Goal: Information Seeking & Learning: Learn about a topic

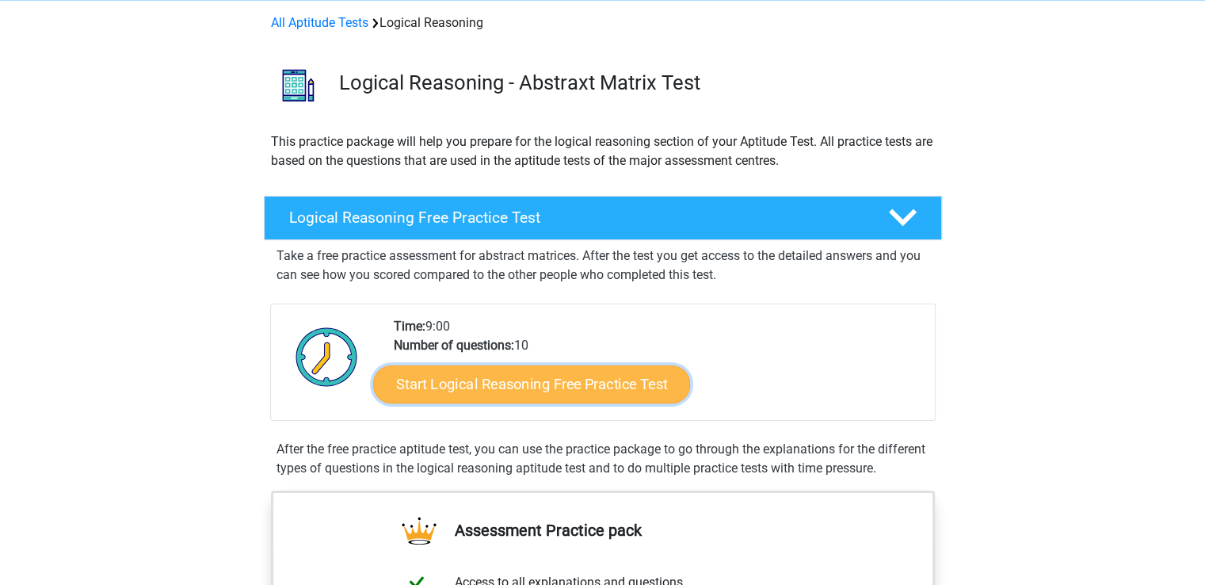
scroll to position [339, 0]
click at [587, 384] on link "Start Logical Reasoning Free Practice Test" at bounding box center [531, 383] width 317 height 38
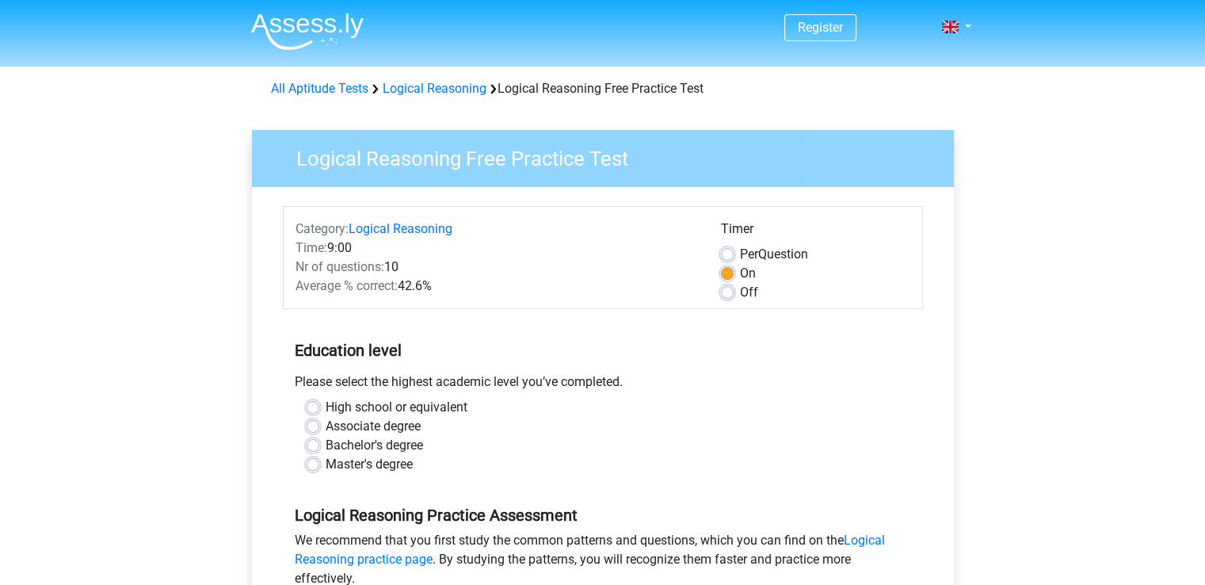
scroll to position [339, 0]
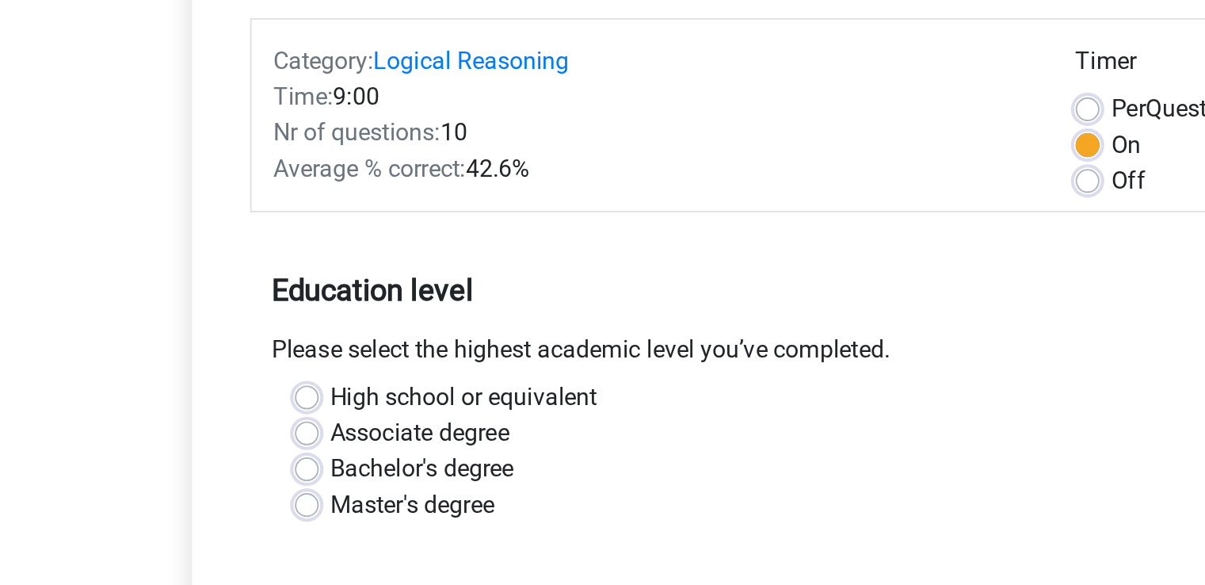
click at [326, 407] on label "High school or equivalent" at bounding box center [397, 407] width 142 height 19
click at [311, 407] on input "High school or equivalent" at bounding box center [313, 406] width 13 height 16
radio input "true"
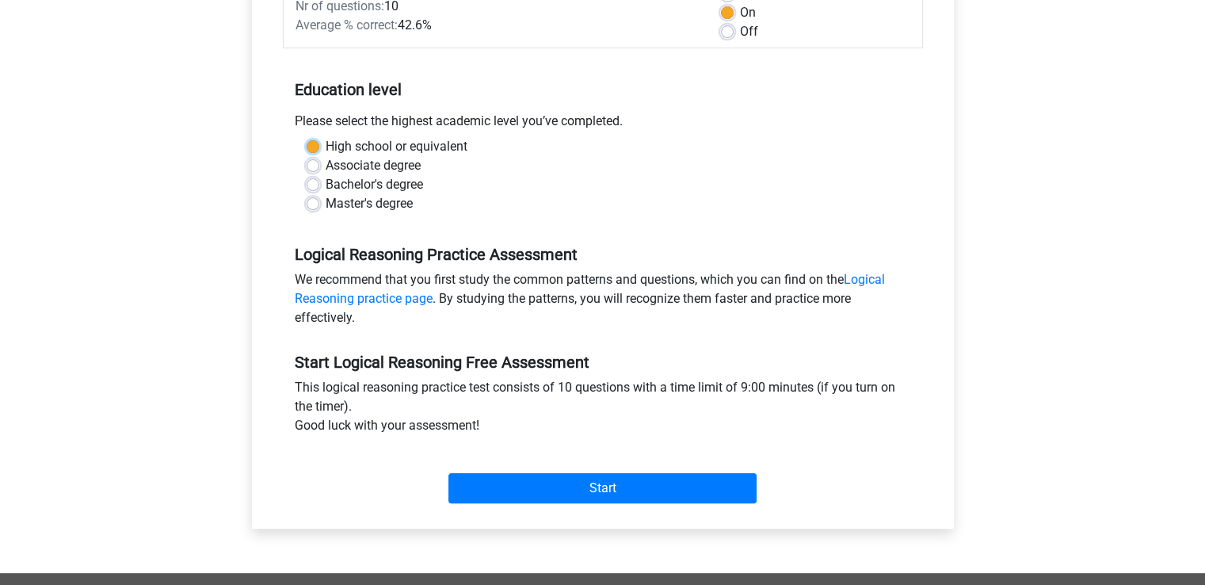
scroll to position [272, 0]
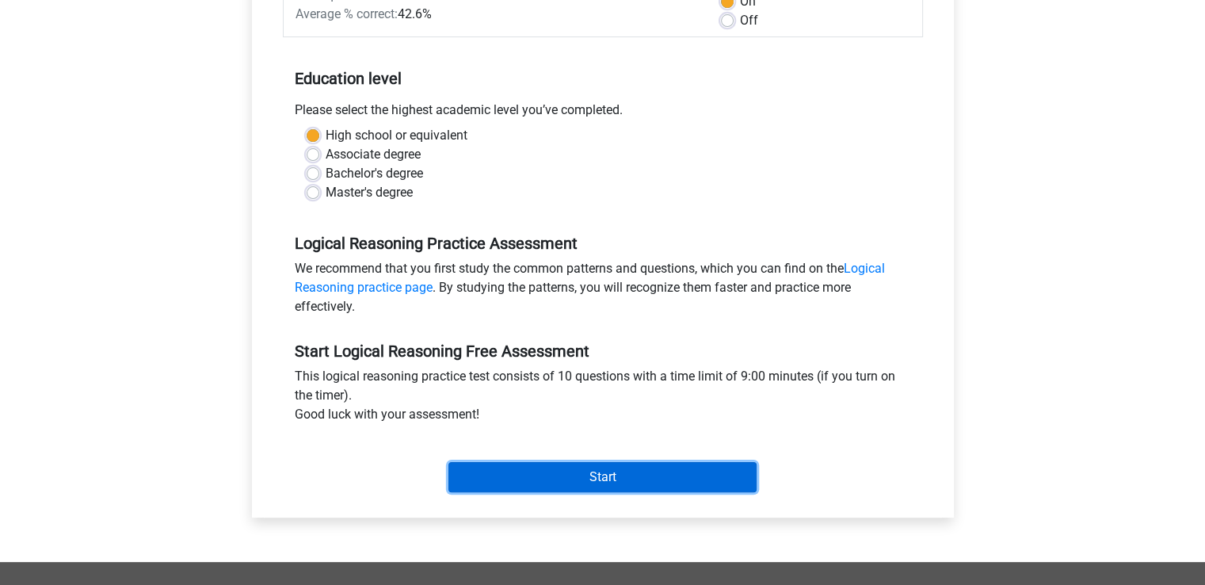
click at [695, 481] on input "Start" at bounding box center [602, 477] width 308 height 30
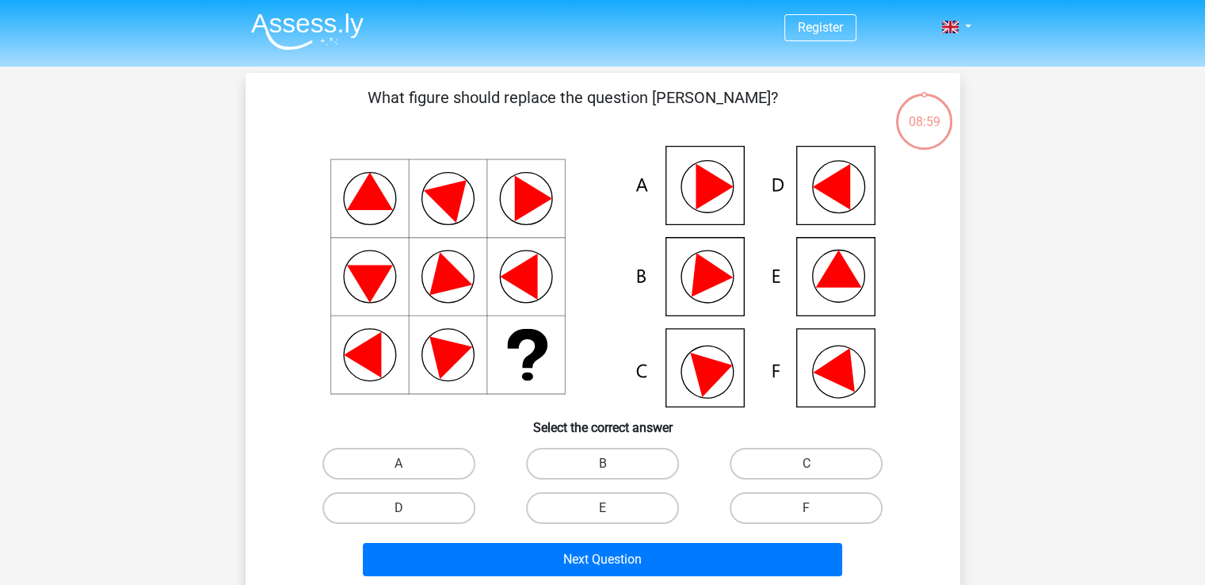
scroll to position [339, 0]
click at [849, 387] on icon at bounding box center [841, 364] width 57 height 53
click at [830, 517] on label "F" at bounding box center [806, 508] width 153 height 32
click at [817, 517] on input "F" at bounding box center [811, 513] width 10 height 10
radio input "true"
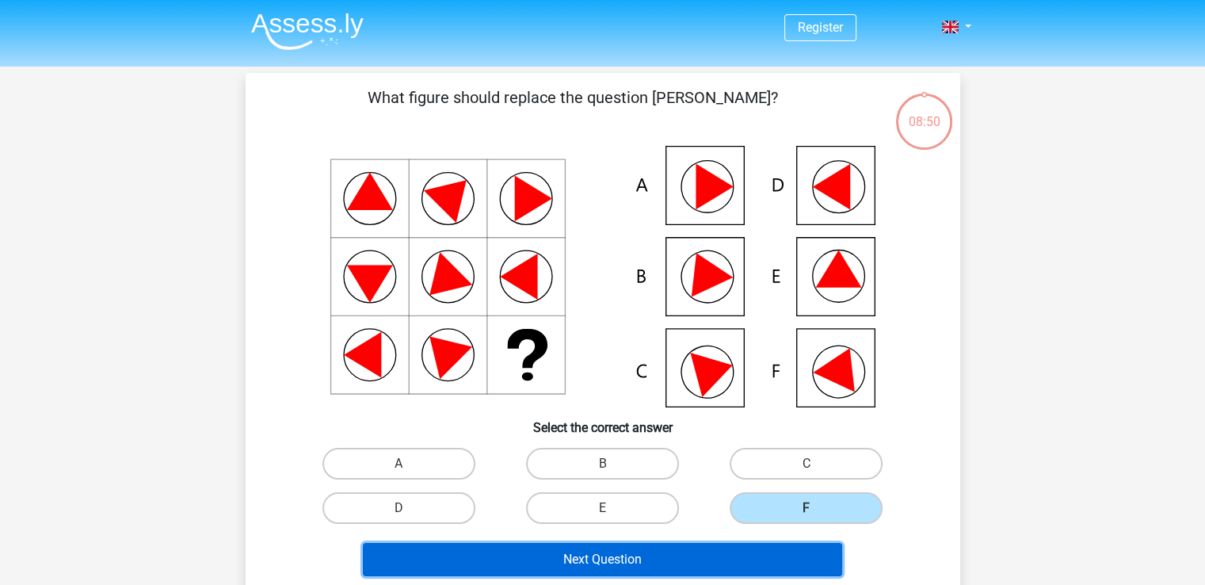
click at [703, 565] on button "Next Question" at bounding box center [602, 559] width 479 height 33
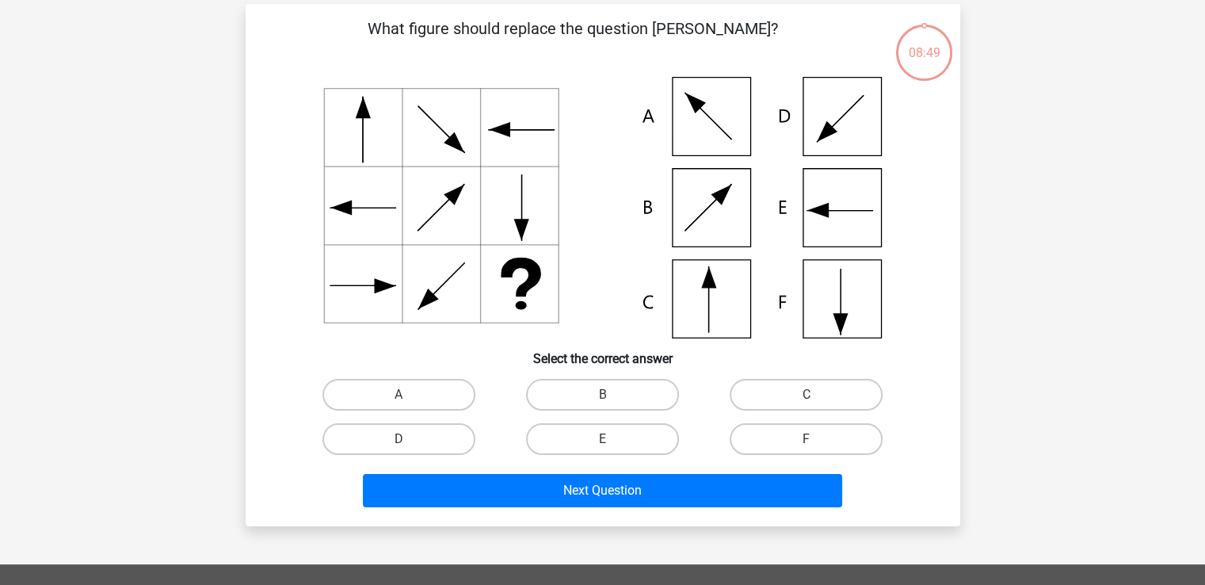
scroll to position [73, 0]
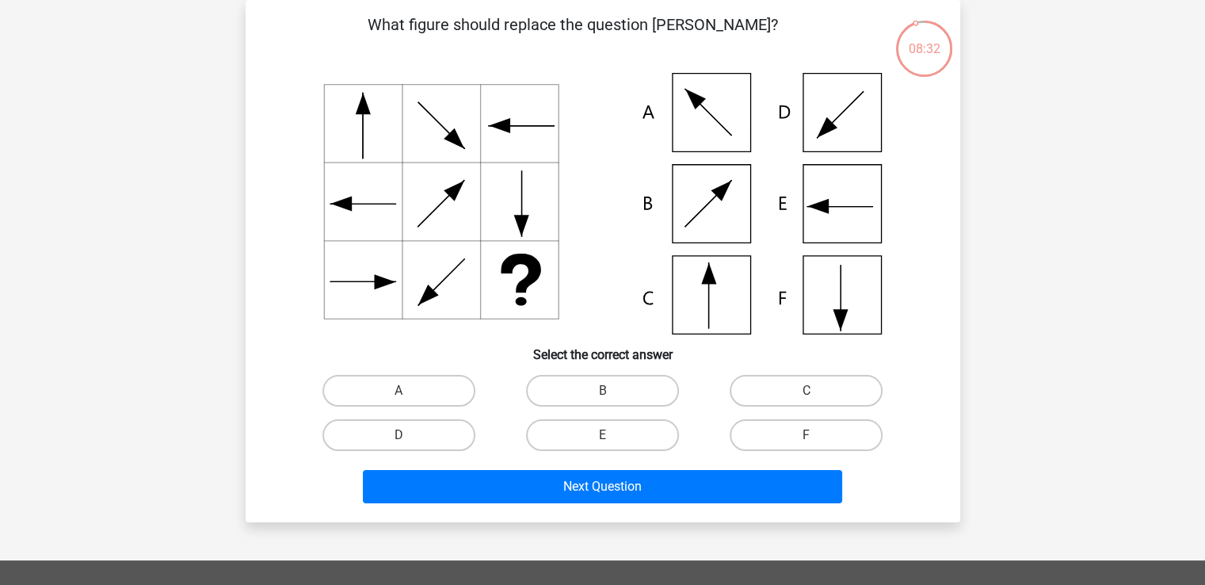
click at [700, 101] on icon at bounding box center [693, 97] width 26 height 26
click at [418, 392] on label "A" at bounding box center [398, 391] width 153 height 32
click at [409, 392] on input "A" at bounding box center [403, 396] width 10 height 10
radio input "true"
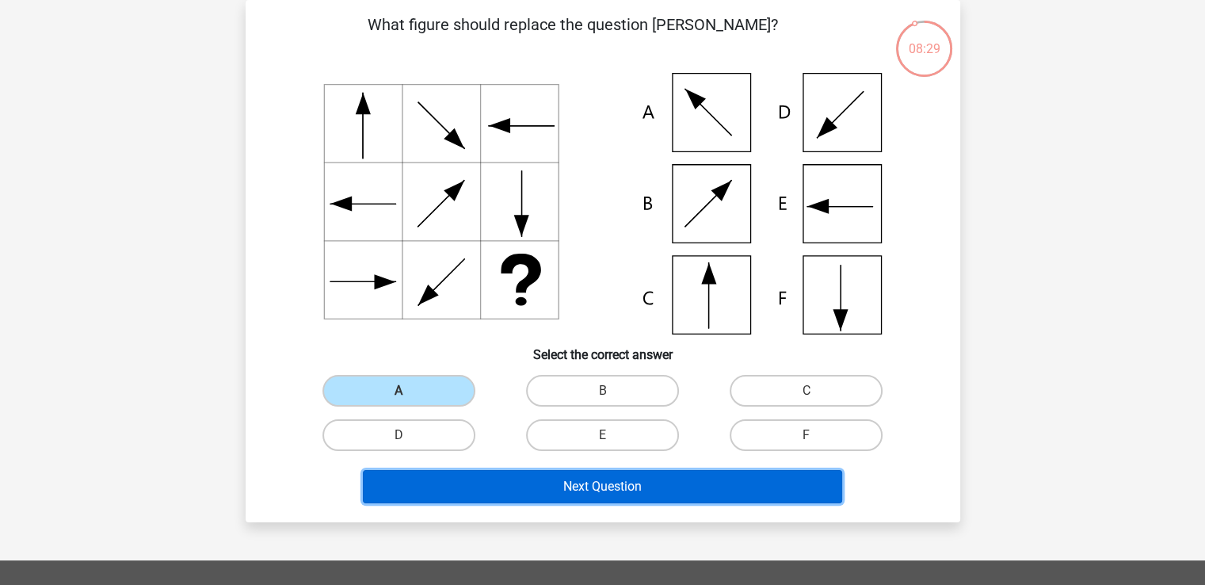
click at [568, 471] on button "Next Question" at bounding box center [602, 486] width 479 height 33
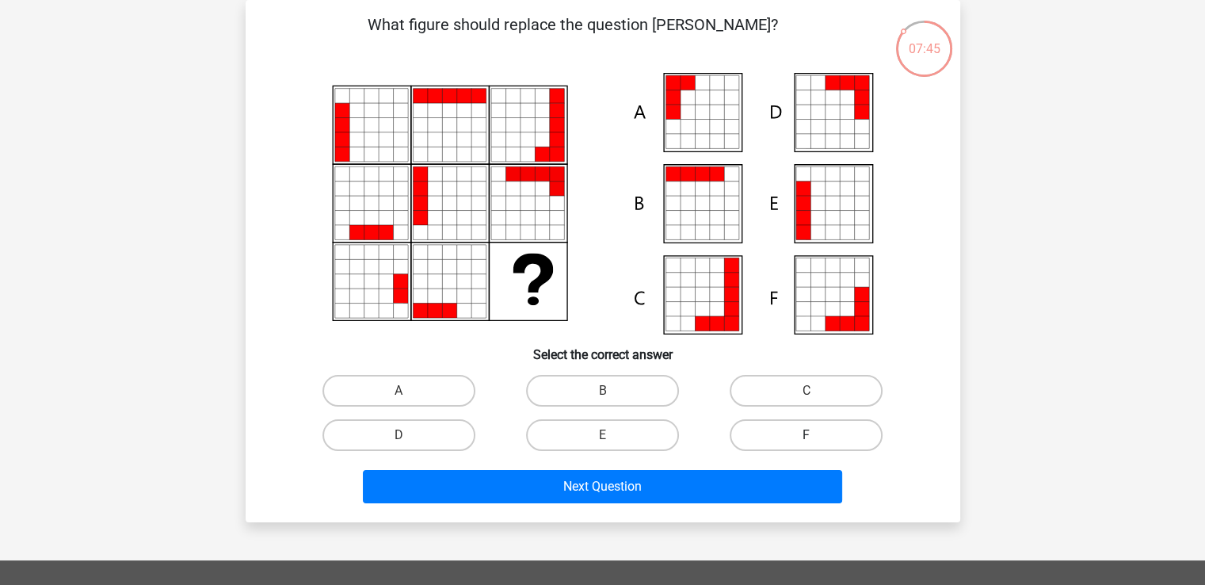
drag, startPoint x: 781, startPoint y: 429, endPoint x: 852, endPoint y: 440, distance: 72.2
click at [852, 440] on label "F" at bounding box center [806, 435] width 153 height 32
click at [817, 440] on input "F" at bounding box center [811, 440] width 10 height 10
radio input "true"
click at [764, 438] on label "F" at bounding box center [806, 435] width 153 height 32
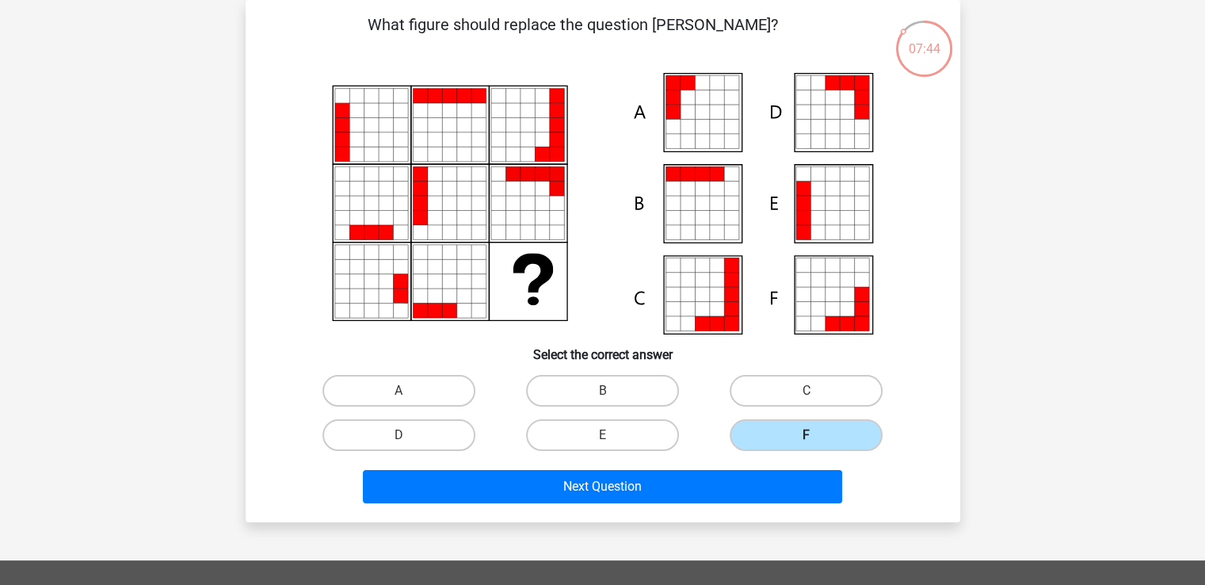
click at [806, 438] on input "F" at bounding box center [811, 440] width 10 height 10
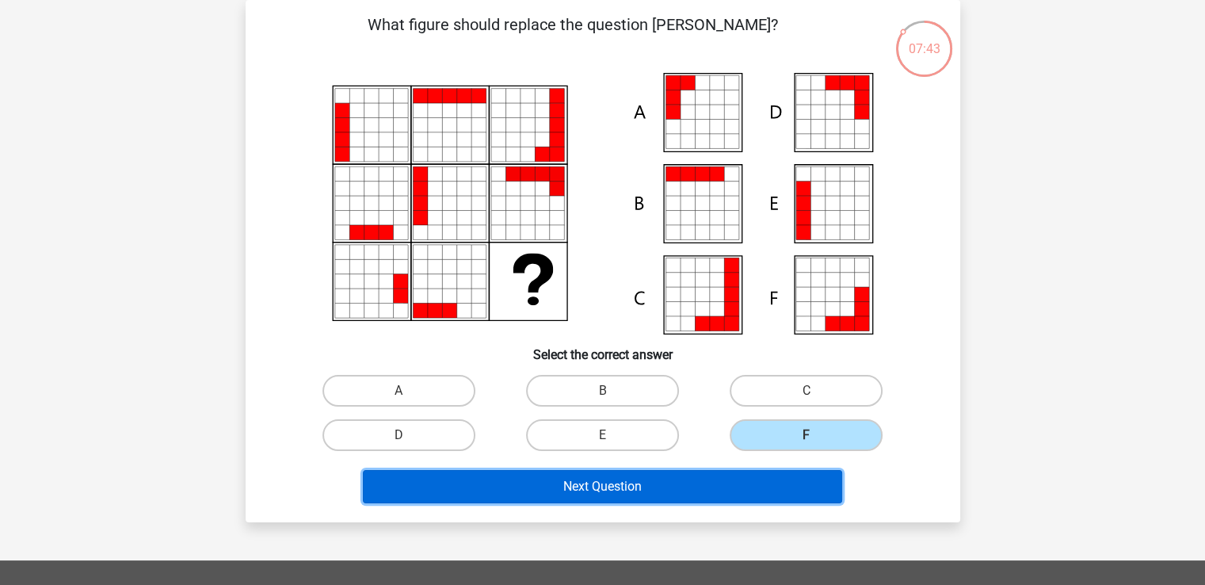
click at [697, 484] on button "Next Question" at bounding box center [602, 486] width 479 height 33
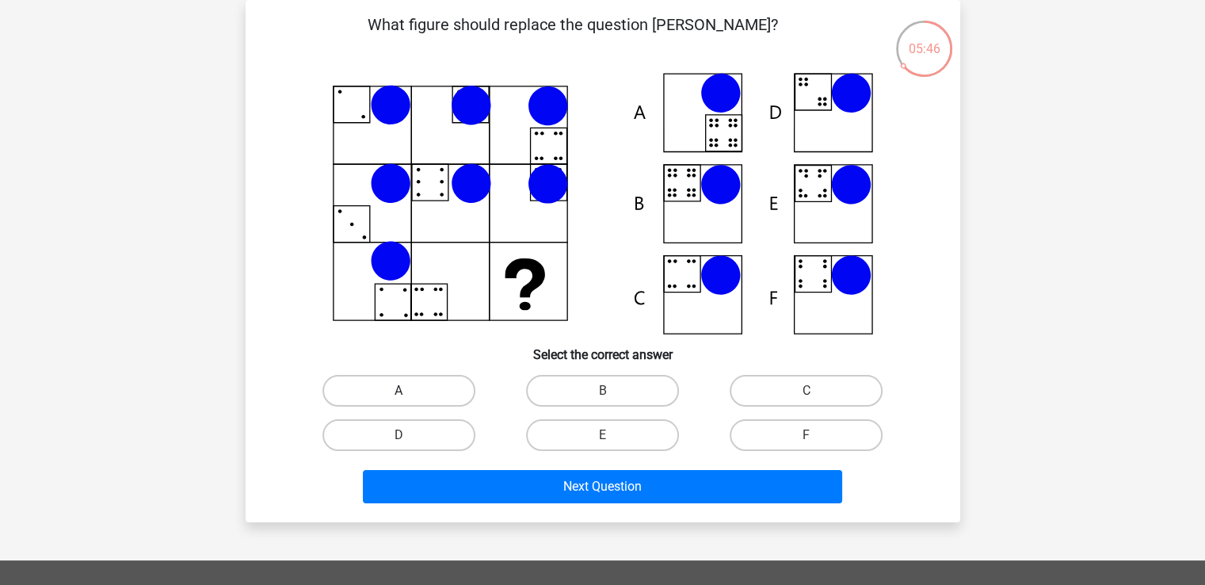
click at [364, 391] on label "A" at bounding box center [398, 391] width 153 height 32
click at [398, 391] on input "A" at bounding box center [403, 396] width 10 height 10
radio input "true"
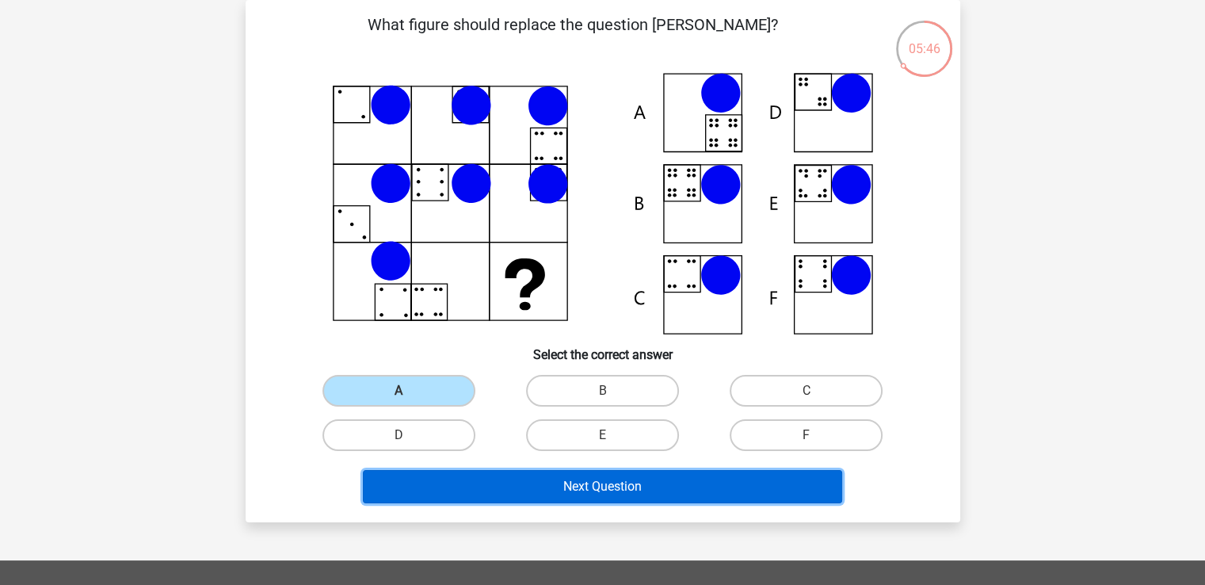
click at [501, 476] on button "Next Question" at bounding box center [602, 486] width 479 height 33
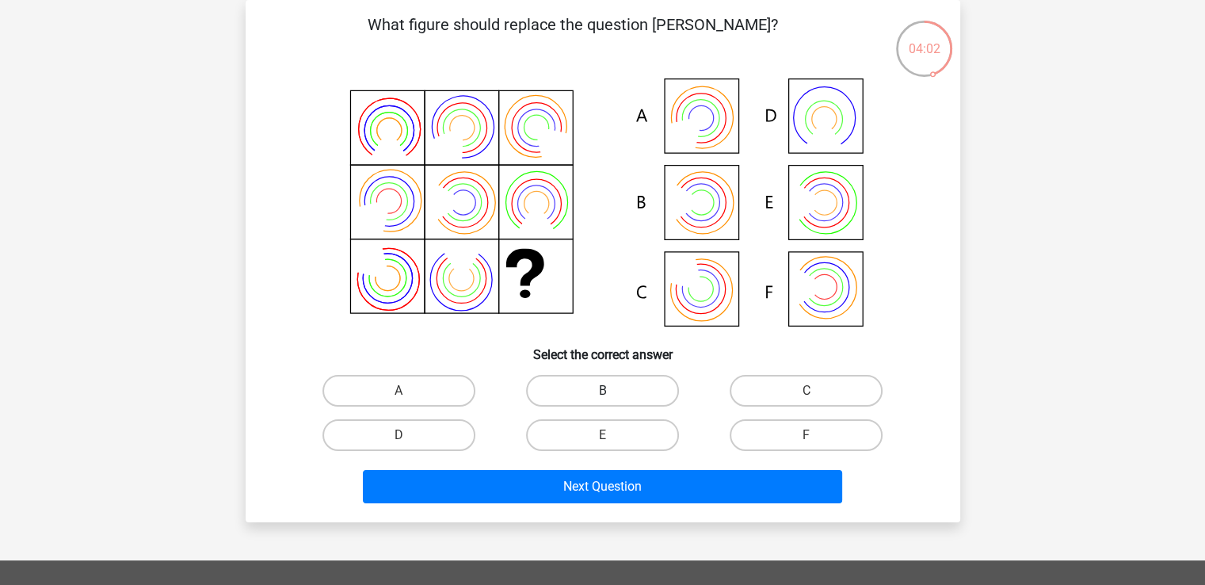
click at [622, 395] on label "B" at bounding box center [602, 391] width 153 height 32
click at [612, 395] on input "B" at bounding box center [607, 396] width 10 height 10
radio input "true"
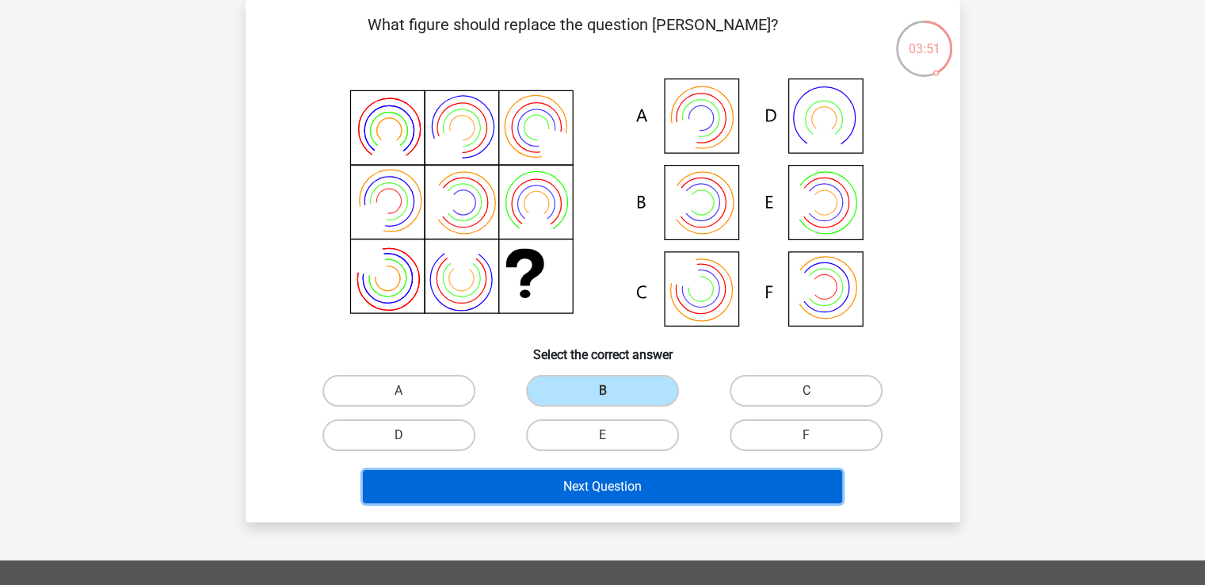
click at [627, 480] on button "Next Question" at bounding box center [602, 486] width 479 height 33
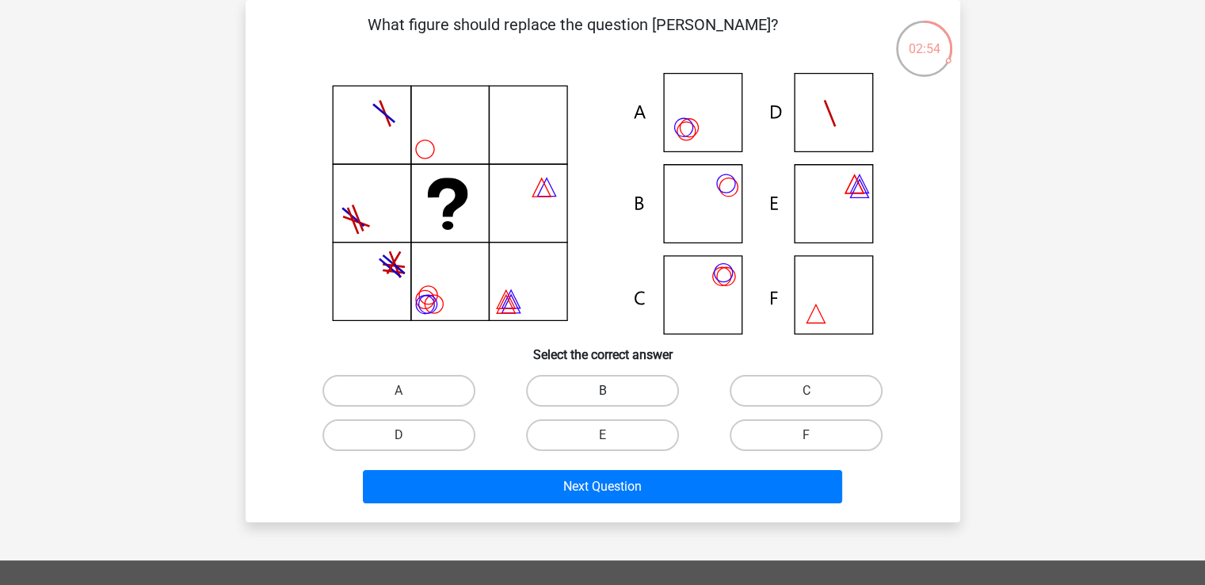
click at [562, 388] on label "B" at bounding box center [602, 391] width 153 height 32
click at [602, 391] on input "B" at bounding box center [607, 396] width 10 height 10
radio input "true"
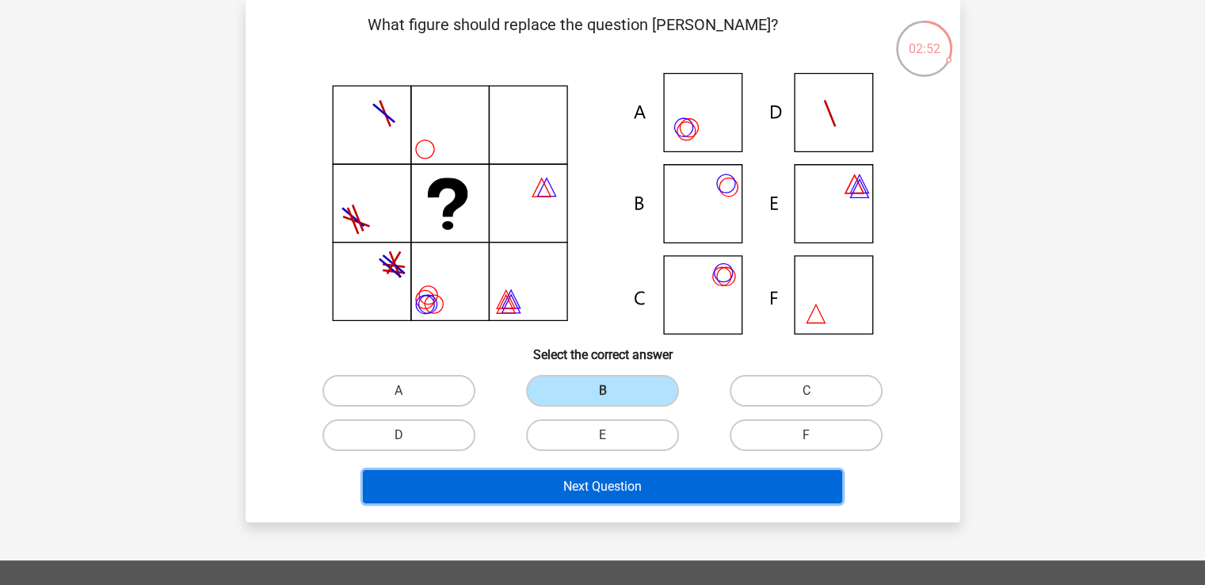
click at [599, 486] on button "Next Question" at bounding box center [602, 486] width 479 height 33
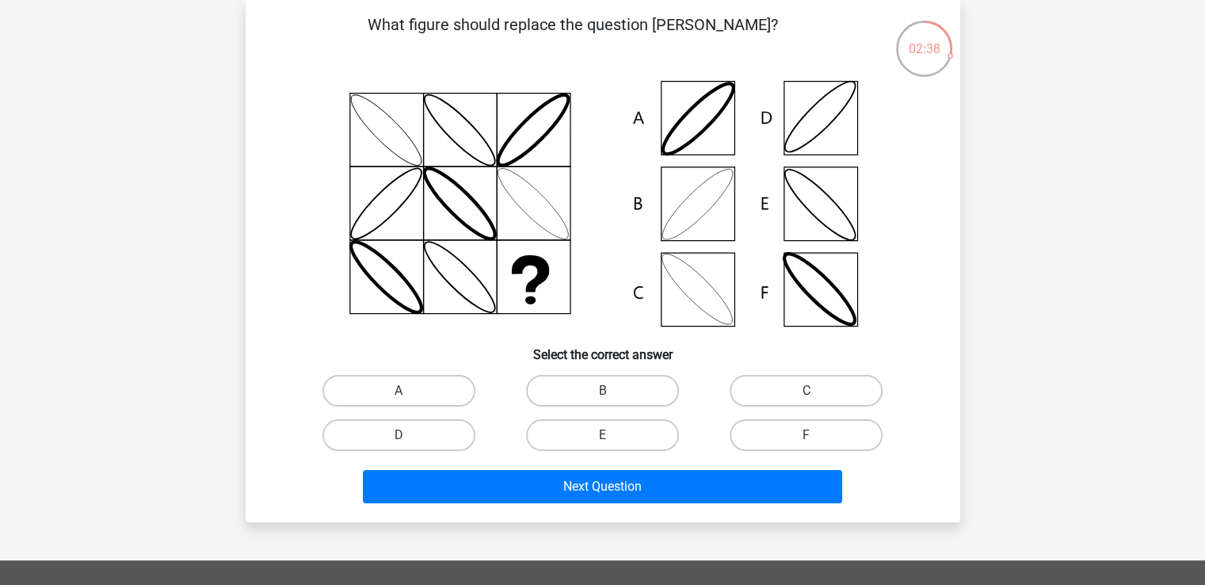
click at [402, 391] on input "A" at bounding box center [403, 396] width 10 height 10
radio input "true"
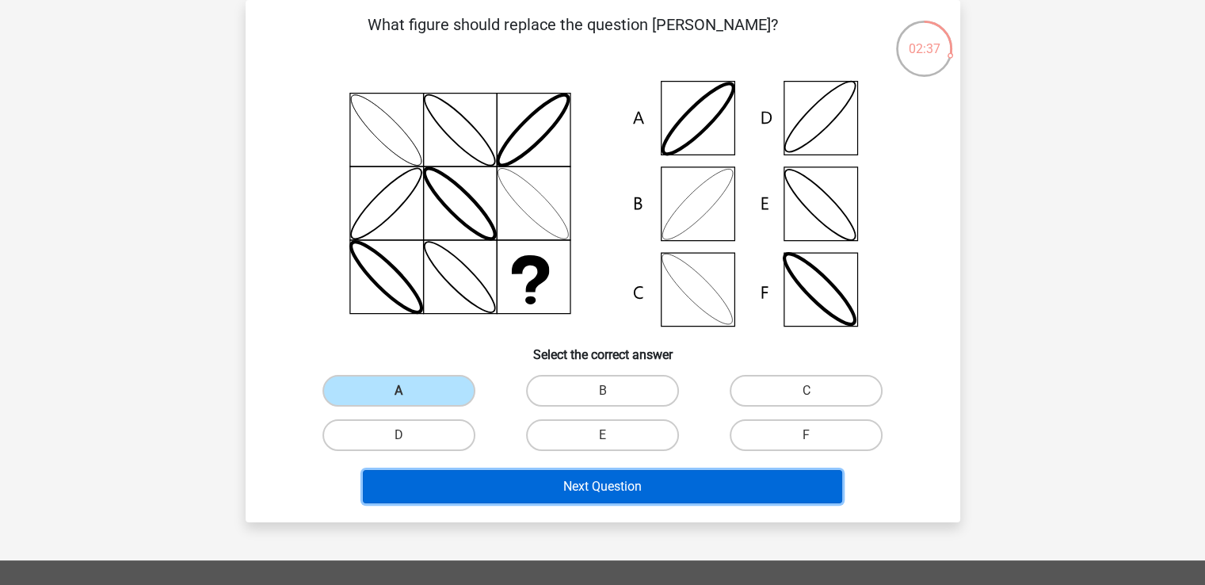
click at [505, 496] on button "Next Question" at bounding box center [602, 486] width 479 height 33
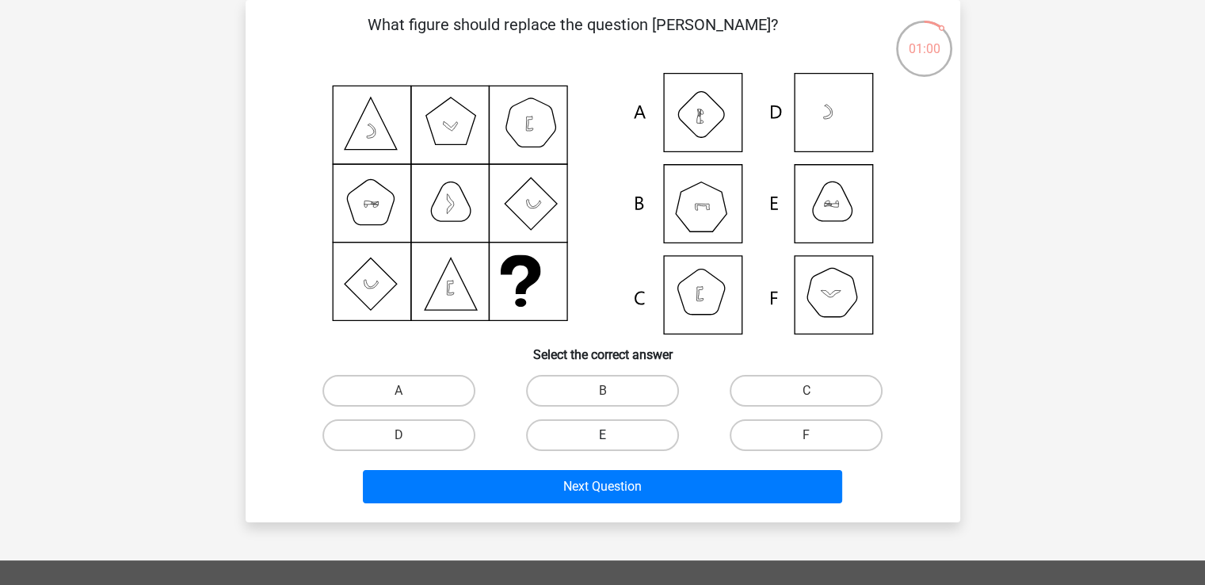
click at [585, 440] on label "E" at bounding box center [602, 435] width 153 height 32
click at [602, 440] on input "E" at bounding box center [607, 440] width 10 height 10
radio input "true"
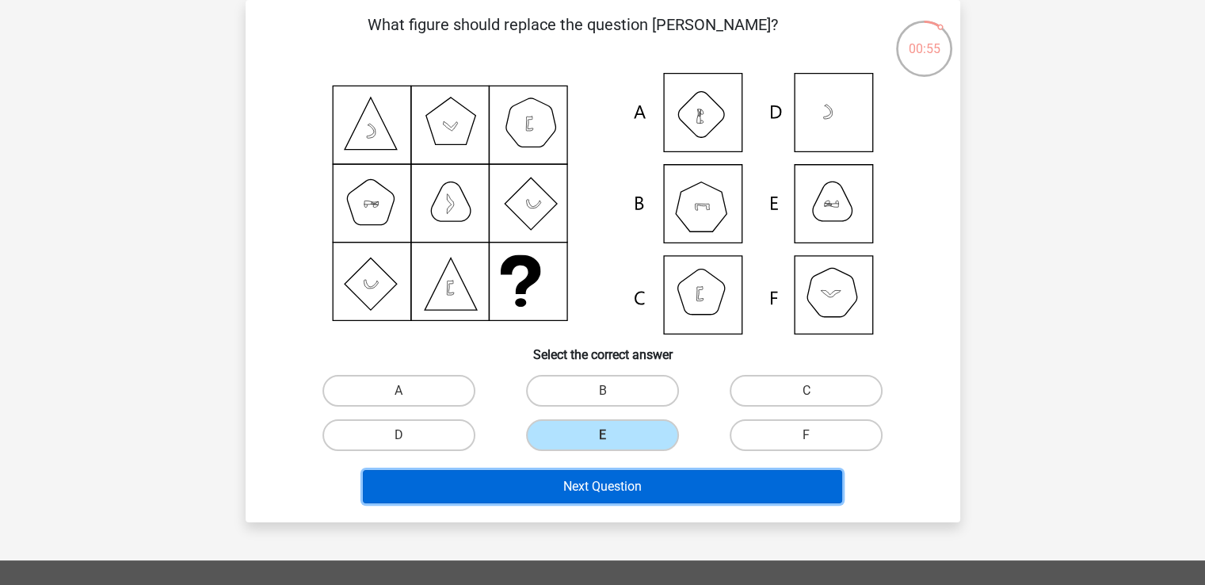
click at [600, 489] on button "Next Question" at bounding box center [602, 486] width 479 height 33
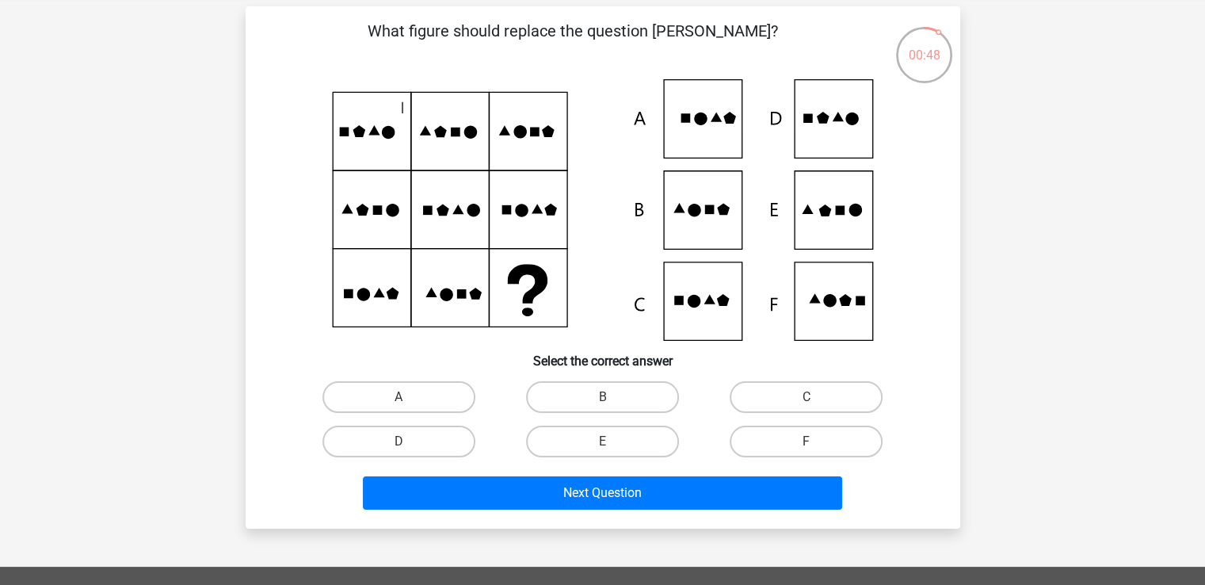
scroll to position [67, 0]
click at [634, 437] on label "E" at bounding box center [602, 441] width 153 height 32
click at [612, 441] on input "E" at bounding box center [607, 446] width 10 height 10
radio input "true"
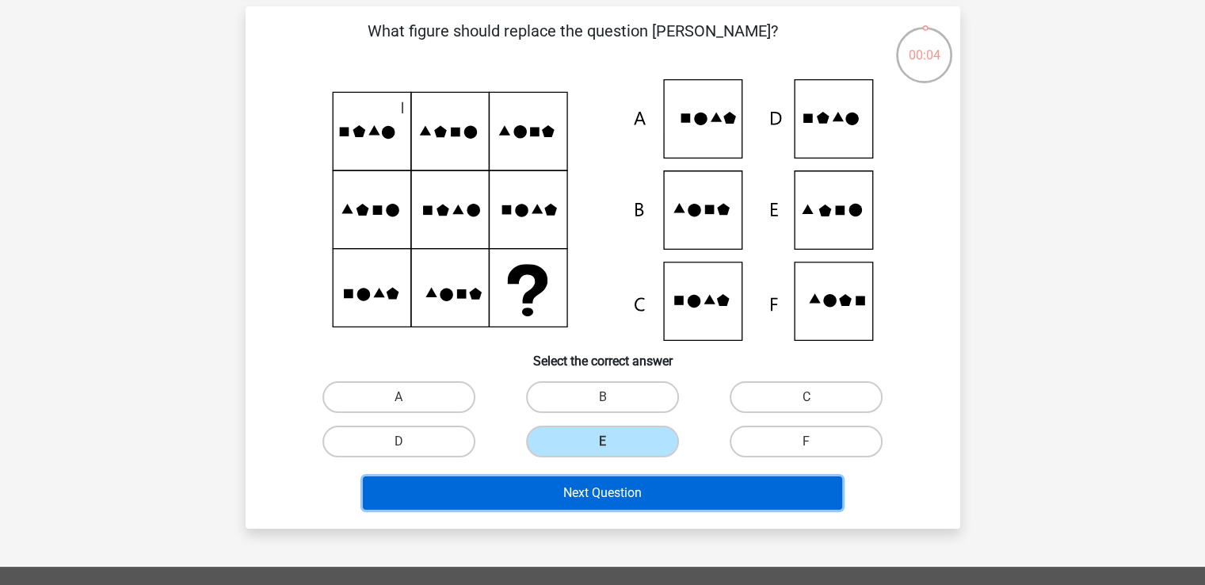
click at [665, 486] on button "Next Question" at bounding box center [602, 492] width 479 height 33
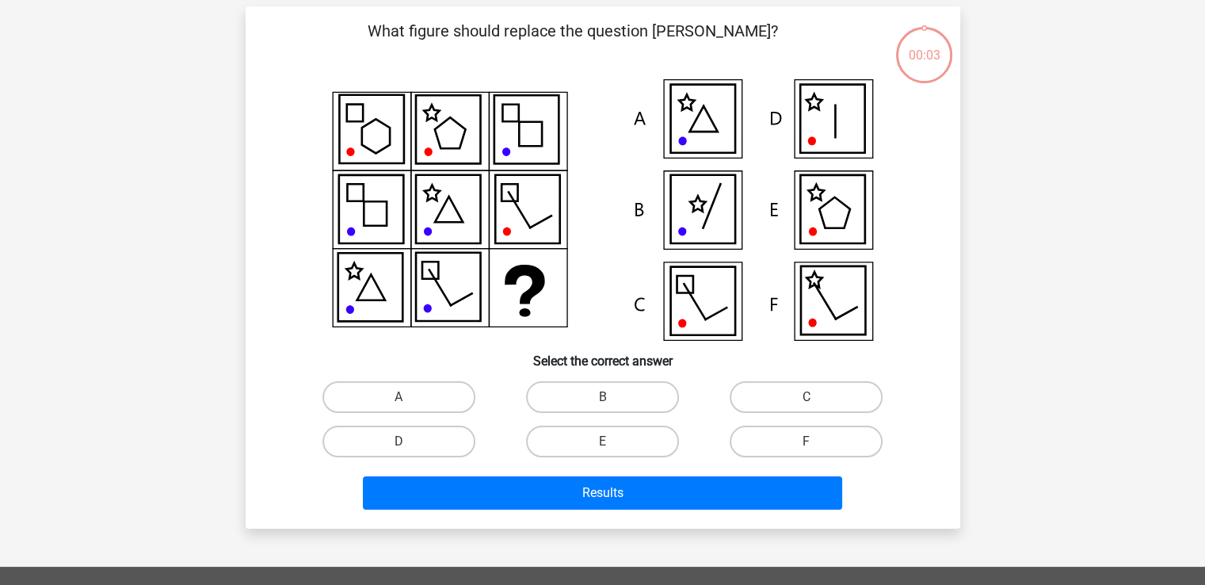
scroll to position [73, 0]
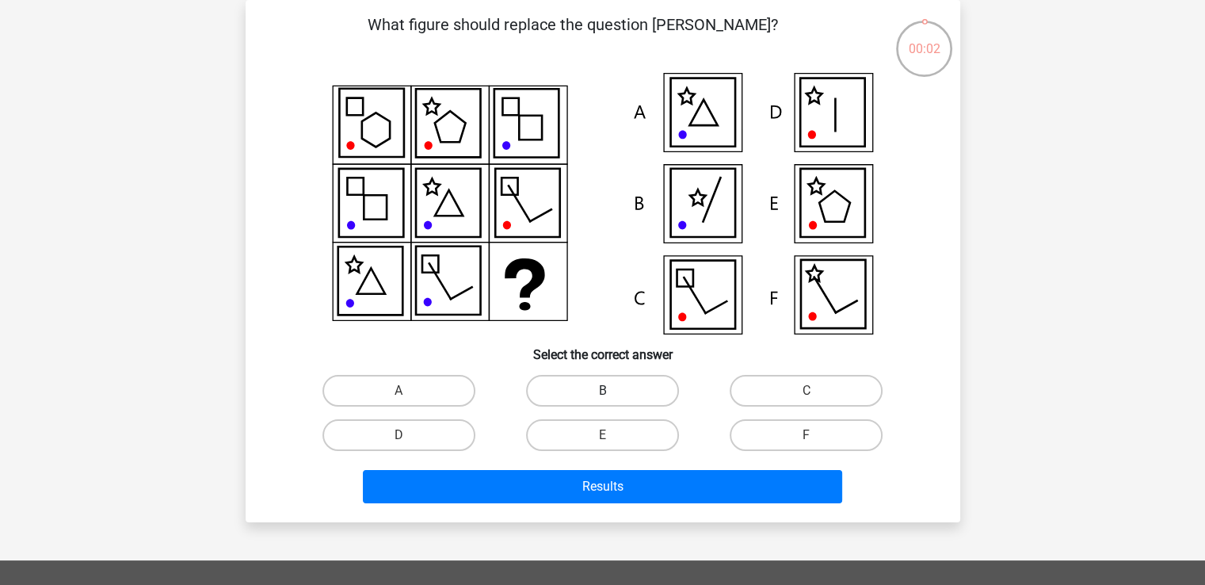
click at [583, 397] on label "B" at bounding box center [602, 391] width 153 height 32
click at [602, 397] on input "B" at bounding box center [607, 396] width 10 height 10
radio input "true"
click at [643, 503] on div "Results" at bounding box center [603, 490] width 612 height 40
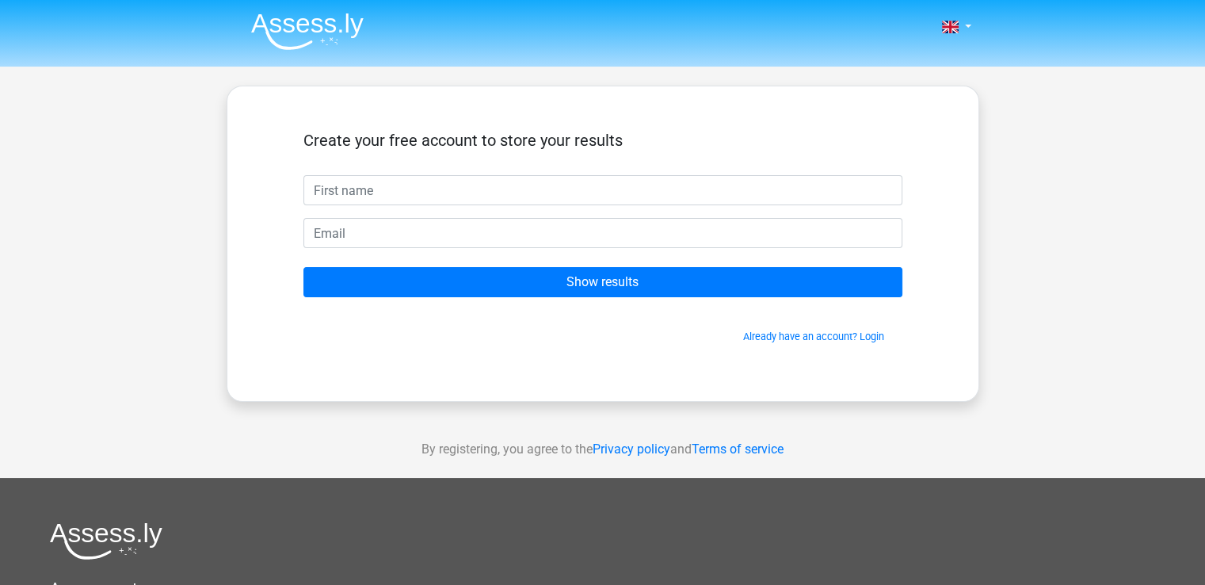
scroll to position [339, 0]
